Goal: Task Accomplishment & Management: Use online tool/utility

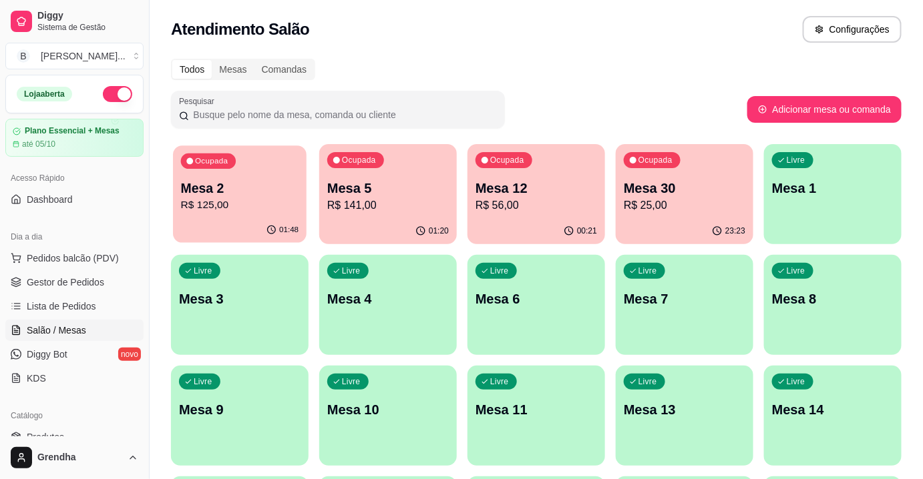
click at [215, 177] on div "Ocupada Mesa 2 R$ 125,00" at bounding box center [240, 182] width 134 height 72
click at [792, 212] on div "Livre Mesa 1" at bounding box center [833, 186] width 134 height 81
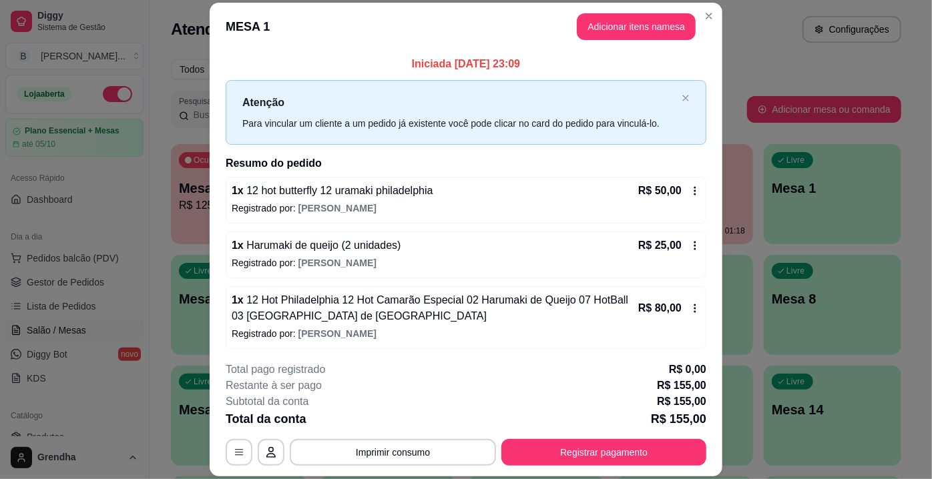
click at [636, 206] on p "Registrado por: [PERSON_NAME]" at bounding box center [466, 208] width 469 height 13
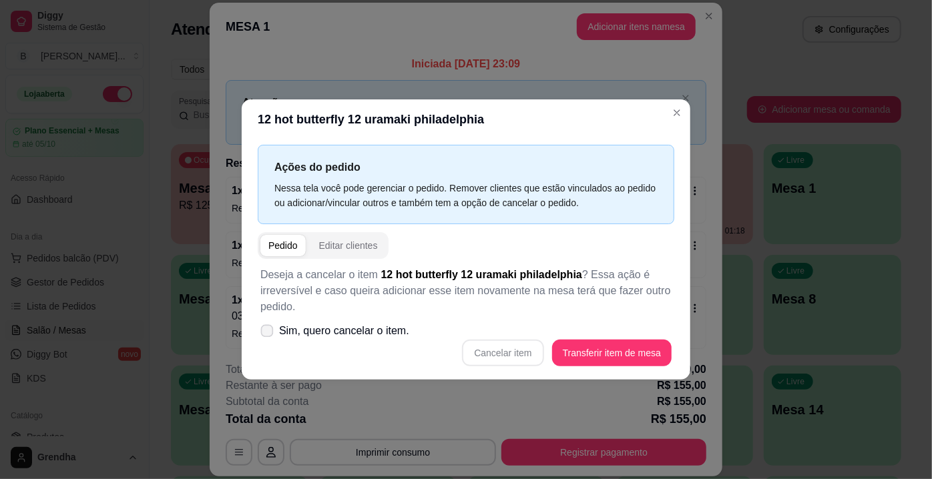
click at [272, 326] on span at bounding box center [267, 331] width 13 height 13
click at [268, 334] on input "Sim, quero cancelar o item." at bounding box center [264, 338] width 9 height 9
checkbox input "true"
click at [537, 363] on button "Cancelar item" at bounding box center [502, 353] width 79 height 26
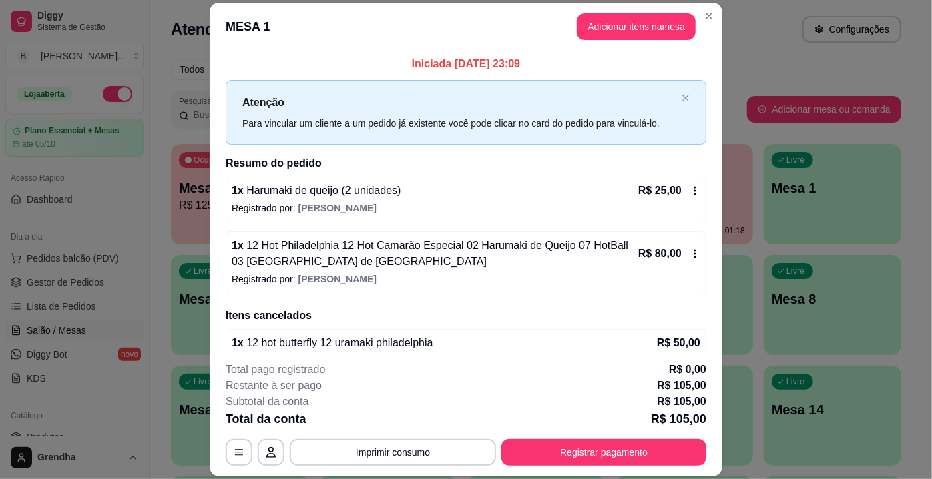
click at [661, 212] on p "Registrado por: [PERSON_NAME]" at bounding box center [466, 208] width 469 height 13
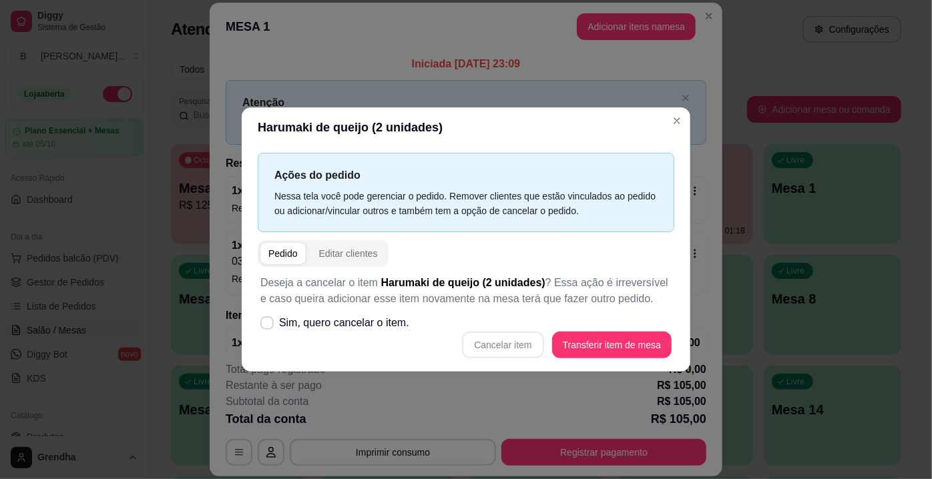
click at [292, 339] on div "Cancelar item Transferir item de mesa" at bounding box center [465, 345] width 411 height 27
click at [258, 322] on label "Sim, quero cancelar o item." at bounding box center [335, 323] width 160 height 27
click at [260, 326] on input "Sim, quero cancelar o item." at bounding box center [264, 330] width 9 height 9
checkbox input "true"
click at [514, 344] on button "Cancelar item" at bounding box center [502, 345] width 79 height 26
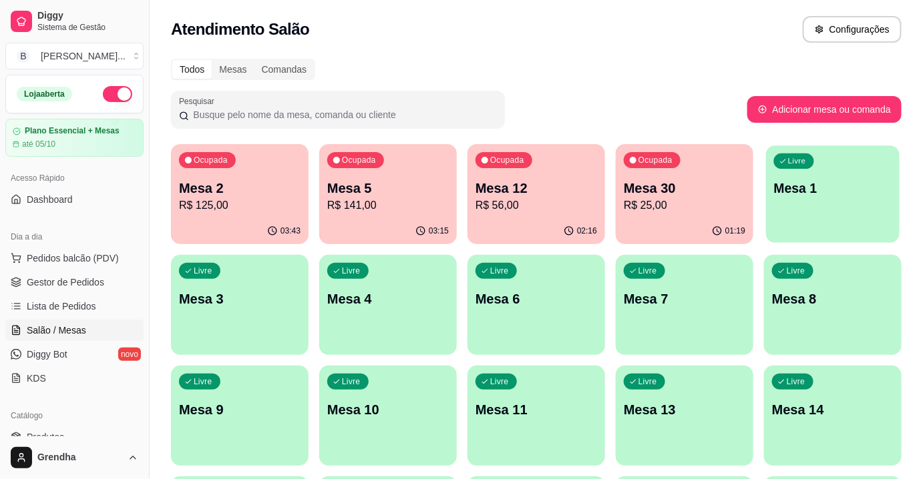
click at [874, 156] on div "Livre Mesa 1" at bounding box center [833, 186] width 134 height 81
